Goal: Task Accomplishment & Management: Manage account settings

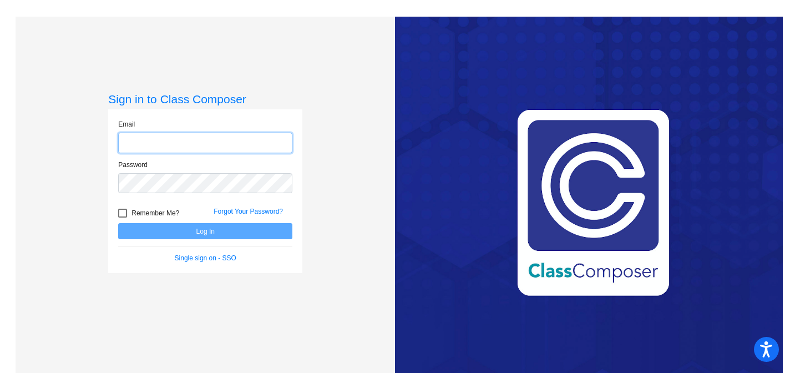
type input "[EMAIL_ADDRESS][DOMAIN_NAME]"
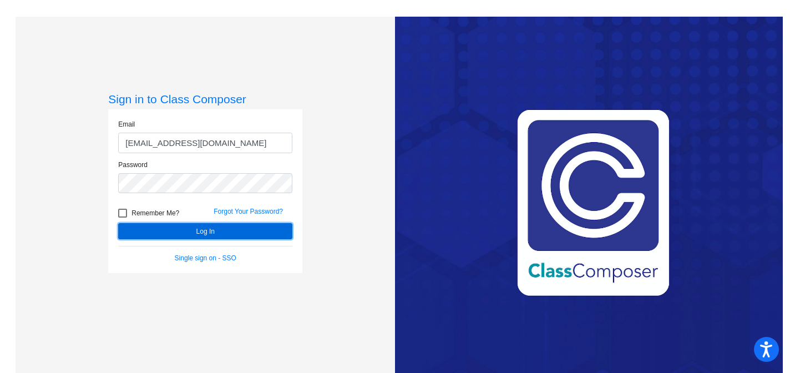
click at [197, 227] on button "Log In" at bounding box center [205, 231] width 174 height 16
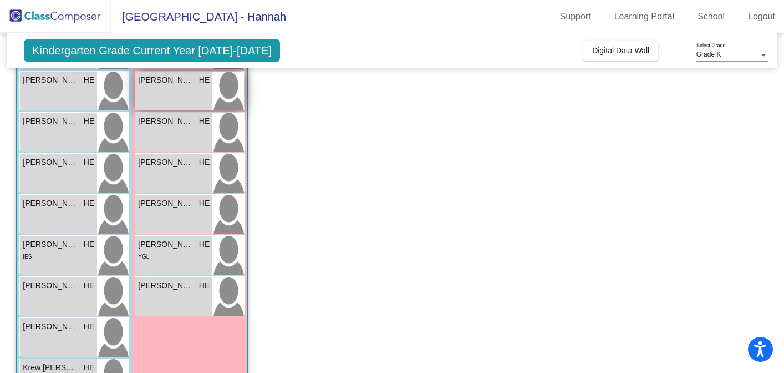
scroll to position [190, 0]
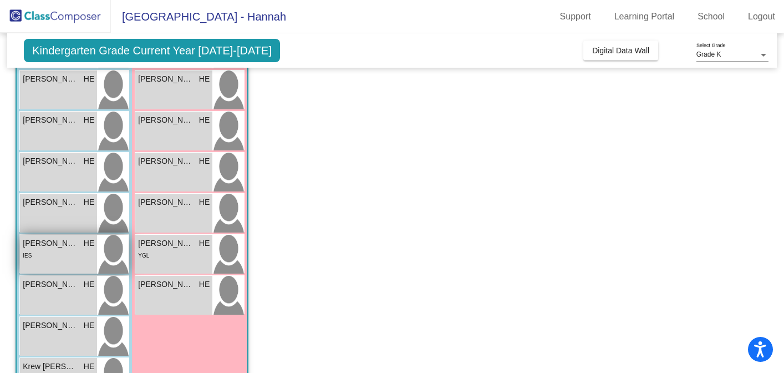
click at [62, 257] on div "IES" at bounding box center [59, 255] width 72 height 12
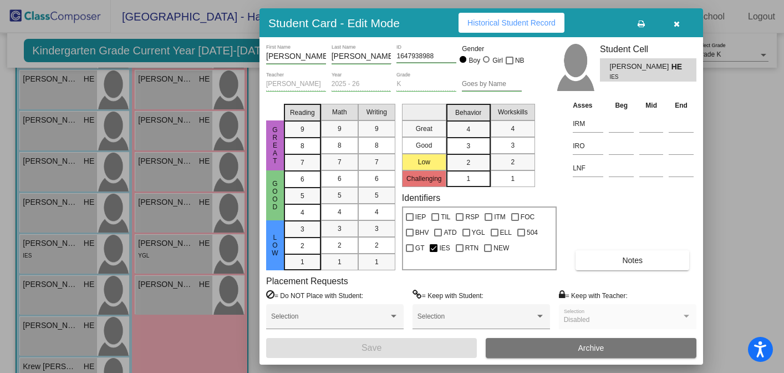
click at [677, 26] on icon "button" at bounding box center [677, 24] width 6 height 8
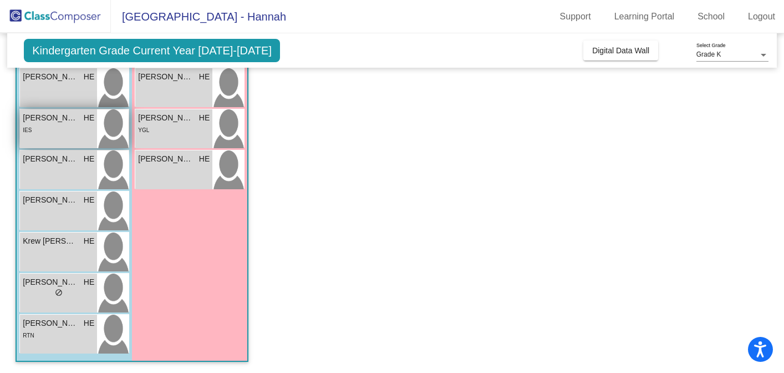
scroll to position [0, 0]
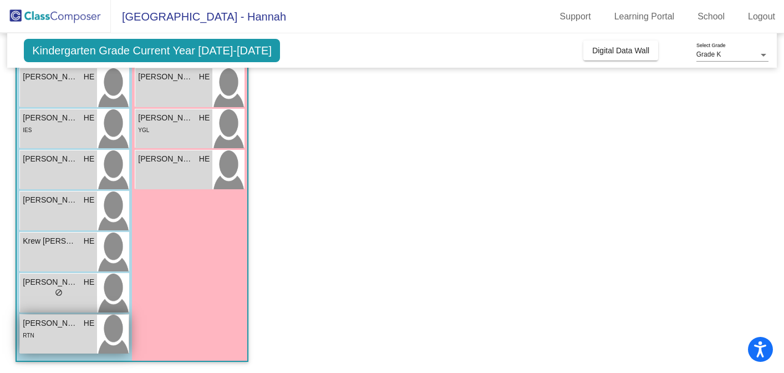
click at [75, 323] on span "[PERSON_NAME] Close" at bounding box center [50, 323] width 55 height 12
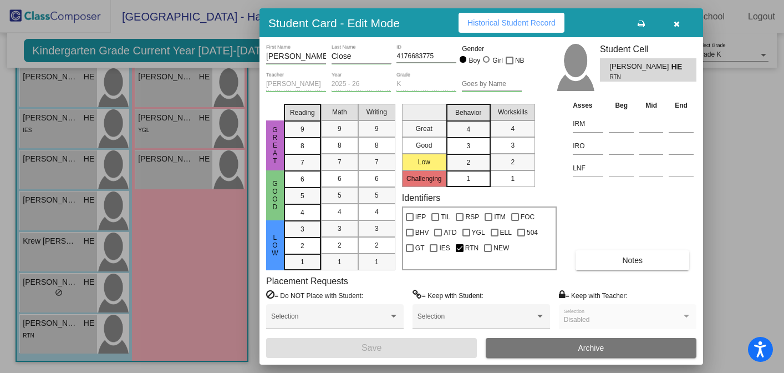
click at [652, 256] on button "Notes" at bounding box center [633, 260] width 114 height 20
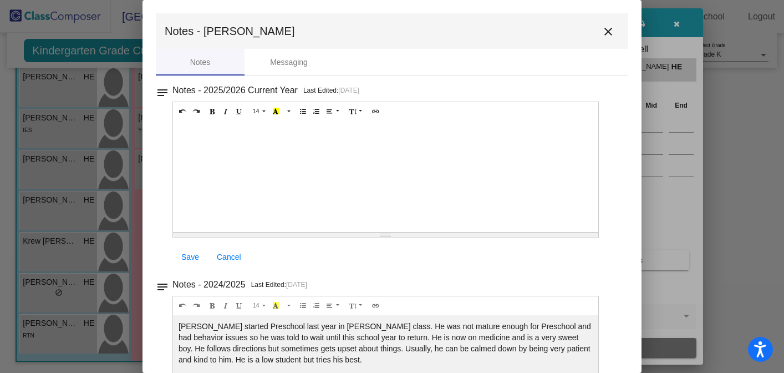
click at [603, 28] on mat-icon "close" at bounding box center [608, 31] width 13 height 13
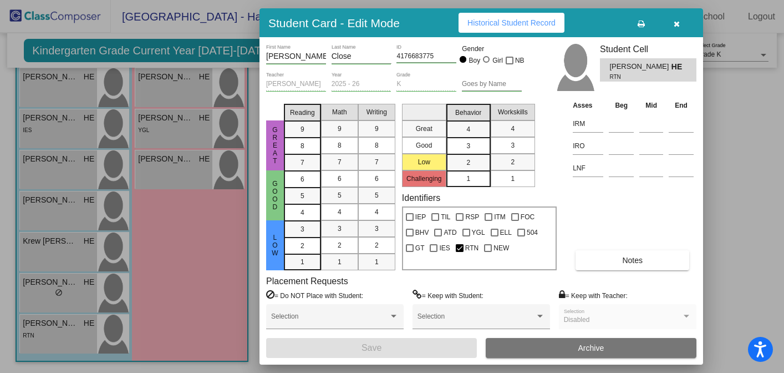
click at [678, 20] on icon "button" at bounding box center [677, 24] width 6 height 8
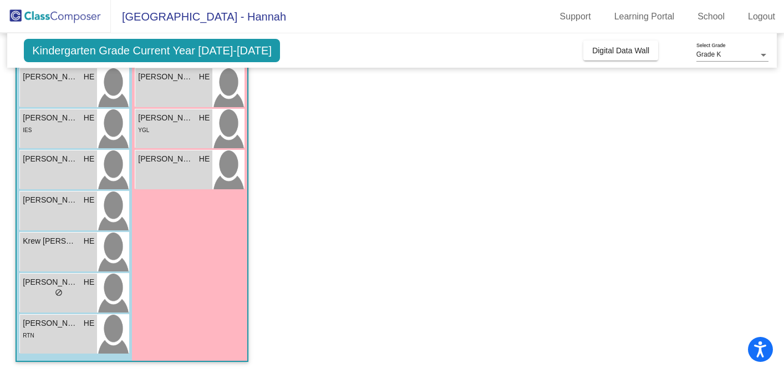
click at [104, 48] on span "Kindergarten Grade Current Year [DATE]-[DATE]" at bounding box center [152, 50] width 256 height 23
click at [583, 53] on button "Digital Data Wall" at bounding box center [620, 50] width 75 height 20
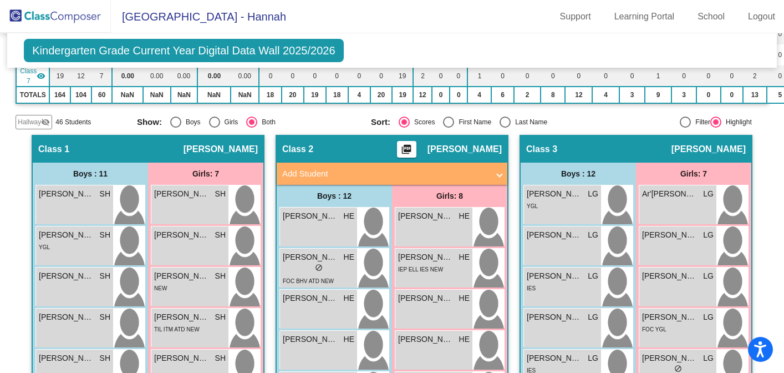
scroll to position [232, 0]
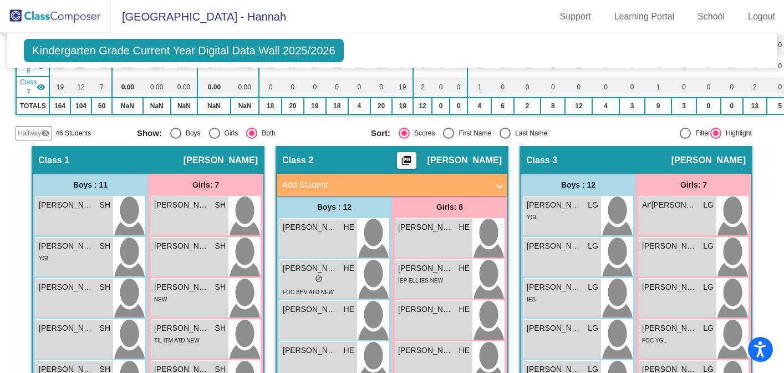
click at [214, 56] on span "Kindergarten Grade Current Year Digital Data Wall 2025/2026" at bounding box center [183, 50] width 319 height 23
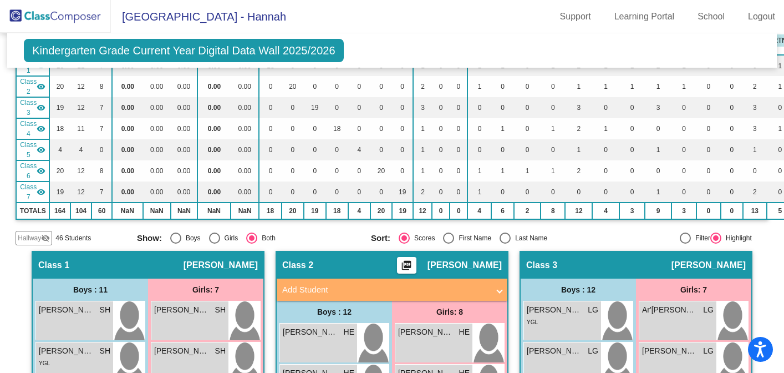
scroll to position [0, 0]
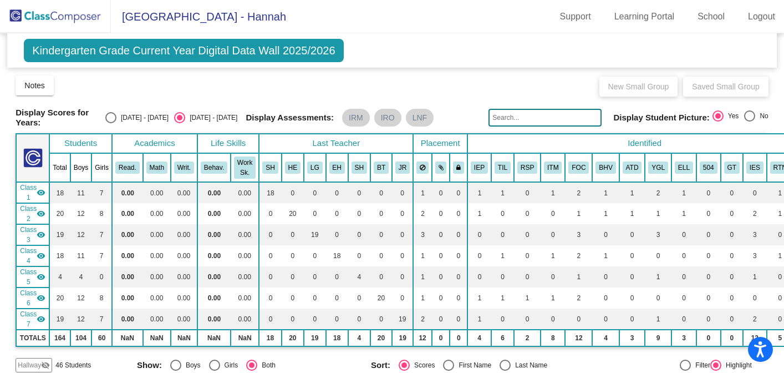
click at [162, 45] on span "Kindergarten Grade Current Year Digital Data Wall 2025/2026" at bounding box center [183, 50] width 319 height 23
click at [302, 52] on span "Kindergarten Grade Current Year Digital Data Wall 2025/2026" at bounding box center [183, 50] width 319 height 23
click at [258, 47] on span "Kindergarten Grade Current Year Digital Data Wall 2025/2026" at bounding box center [183, 50] width 319 height 23
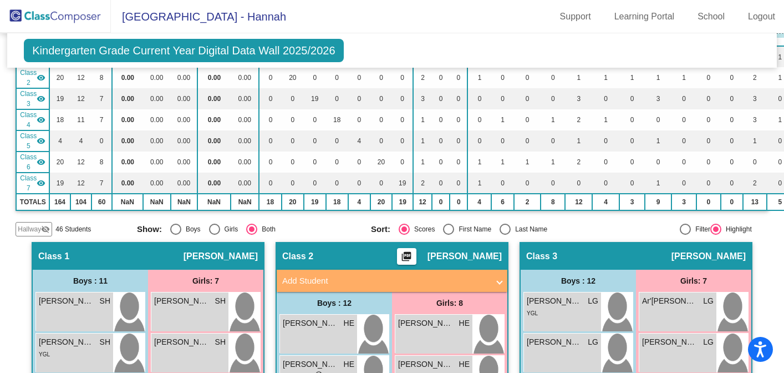
scroll to position [137, 0]
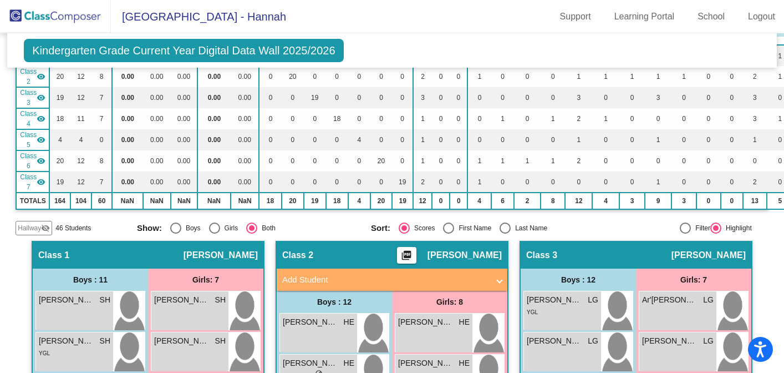
click at [459, 260] on div "Class 2 picture_as_pdf Hannah Ewbank" at bounding box center [392, 255] width 231 height 27
click at [445, 256] on span "[PERSON_NAME]" at bounding box center [465, 255] width 74 height 11
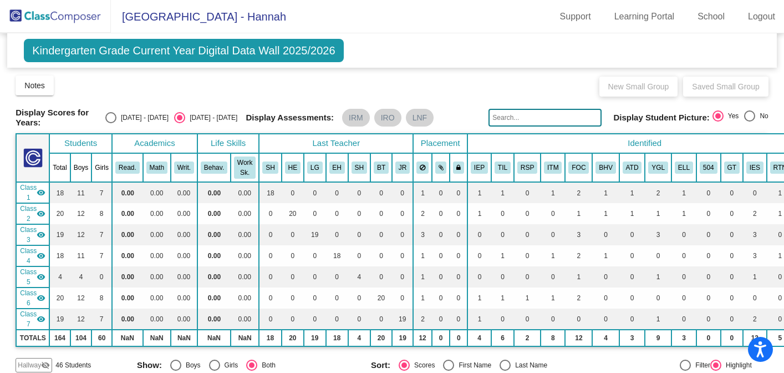
click at [268, 40] on span "Kindergarten Grade Current Year Digital Data Wall 2025/2026" at bounding box center [183, 50] width 319 height 23
click at [244, 48] on span "Kindergarten Grade Current Year Digital Data Wall 2025/2026" at bounding box center [183, 50] width 319 height 23
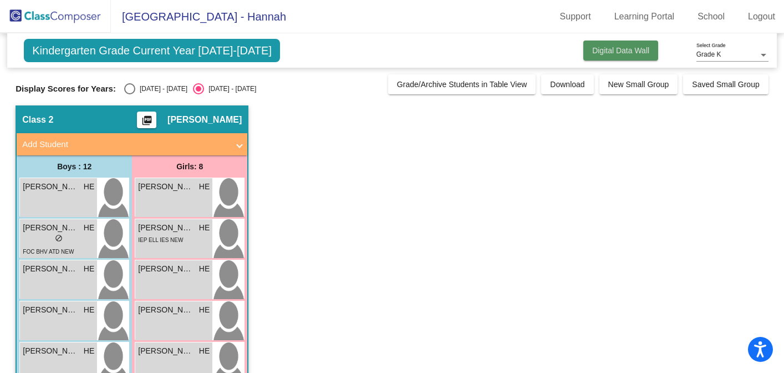
click at [610, 48] on span "Digital Data Wall" at bounding box center [620, 50] width 57 height 9
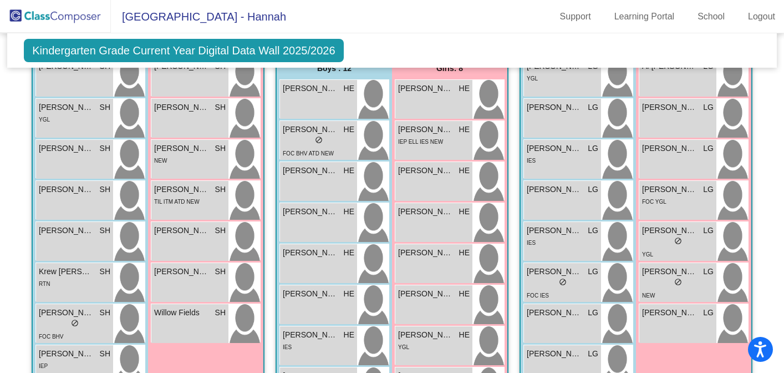
scroll to position [372, 0]
